Goal: Transaction & Acquisition: Purchase product/service

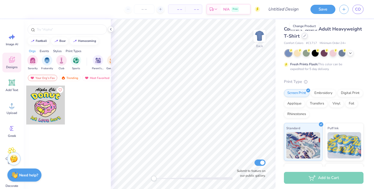
click at [305, 38] on div at bounding box center [305, 36] width 6 height 6
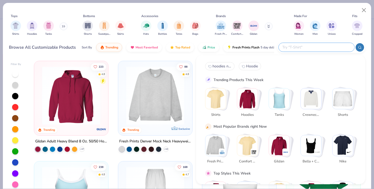
click at [318, 46] on input "text" at bounding box center [316, 47] width 69 height 6
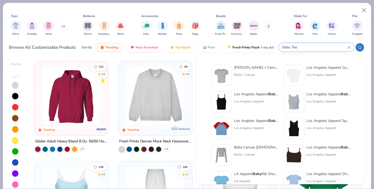
type input "Baby Tee"
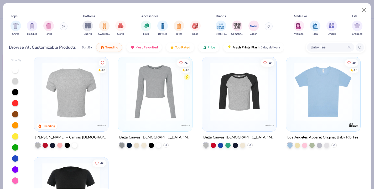
click at [84, 111] on img at bounding box center [71, 91] width 64 height 58
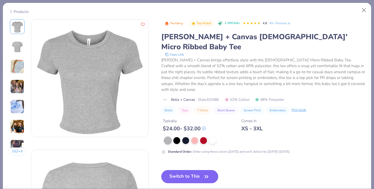
click at [19, 12] on div "Products" at bounding box center [19, 12] width 20 height 6
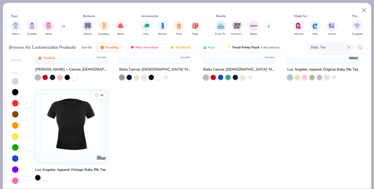
scroll to position [68, 0]
click at [80, 122] on img at bounding box center [71, 124] width 64 height 58
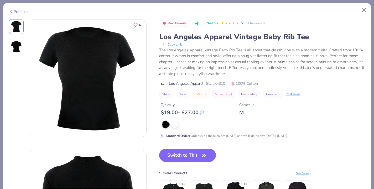
click at [27, 11] on div "Products" at bounding box center [19, 12] width 20 height 6
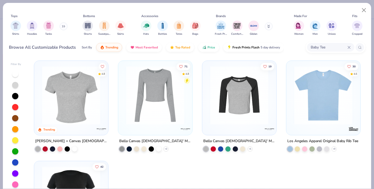
click at [330, 122] on img at bounding box center [324, 95] width 64 height 58
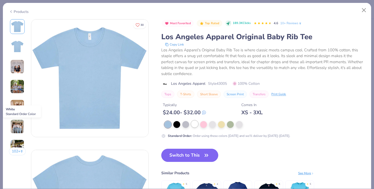
click at [194, 126] on div at bounding box center [194, 123] width 7 height 7
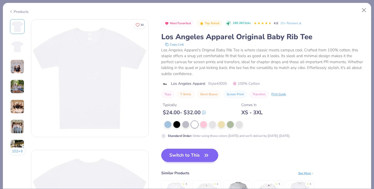
click at [187, 157] on button "Switch to This" at bounding box center [189, 154] width 57 height 13
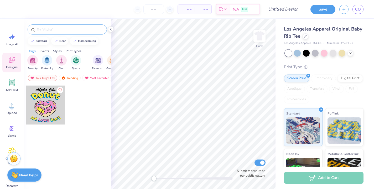
click at [47, 31] on input "text" at bounding box center [69, 29] width 67 height 5
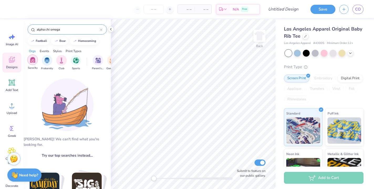
click at [33, 60] on img "filter for Sorority" at bounding box center [33, 60] width 6 height 6
click at [55, 30] on input "alpha chi omega" at bounding box center [68, 29] width 64 height 5
type input "="
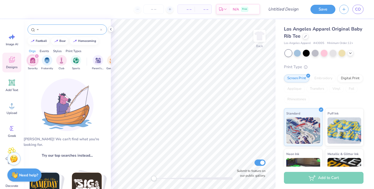
click at [55, 30] on input "=" at bounding box center [68, 29] width 64 height 5
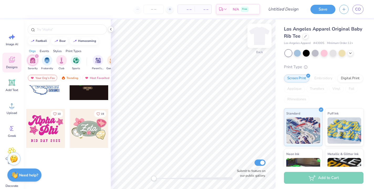
scroll to position [132, 0]
